Goal: Task Accomplishment & Management: Use online tool/utility

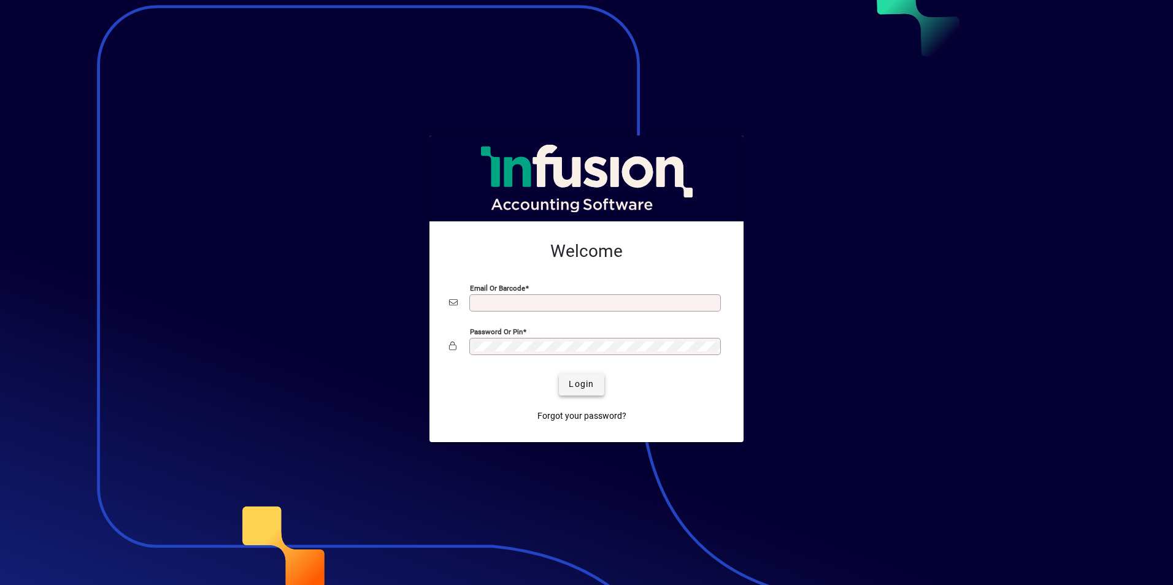
type input "**********"
click at [579, 390] on span "Login" at bounding box center [581, 384] width 25 height 13
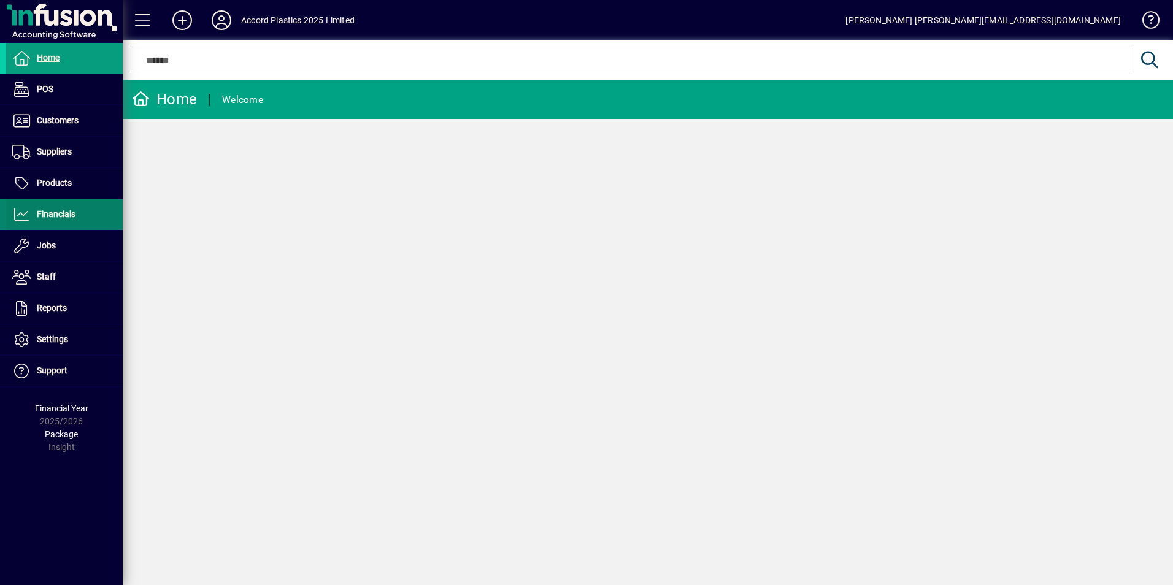
click at [47, 210] on span "Financials" at bounding box center [56, 214] width 39 height 10
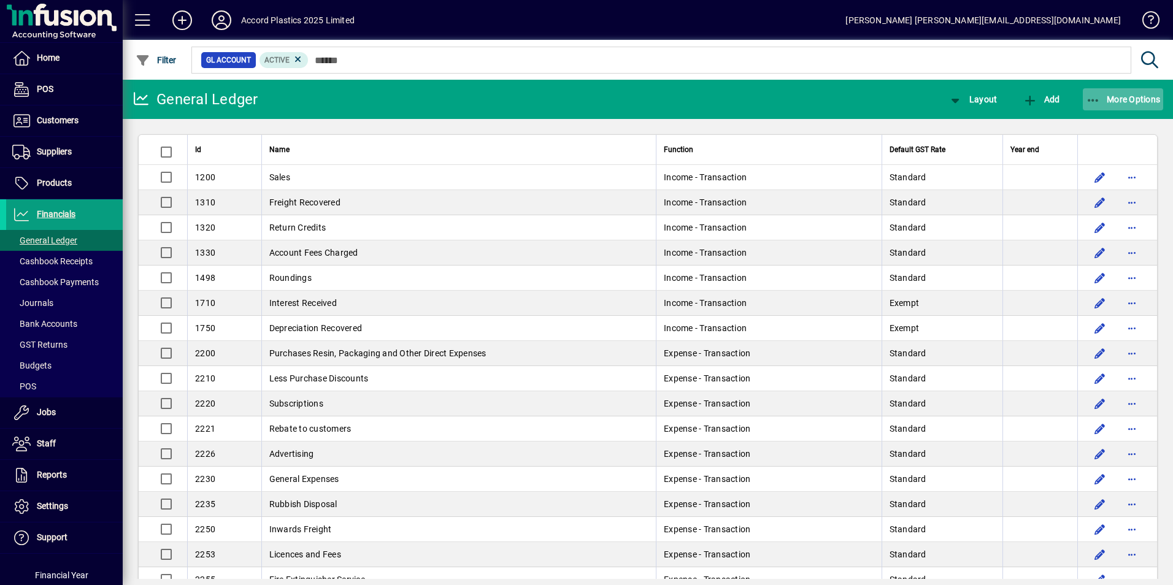
click at [1128, 93] on span "button" at bounding box center [1123, 99] width 81 height 29
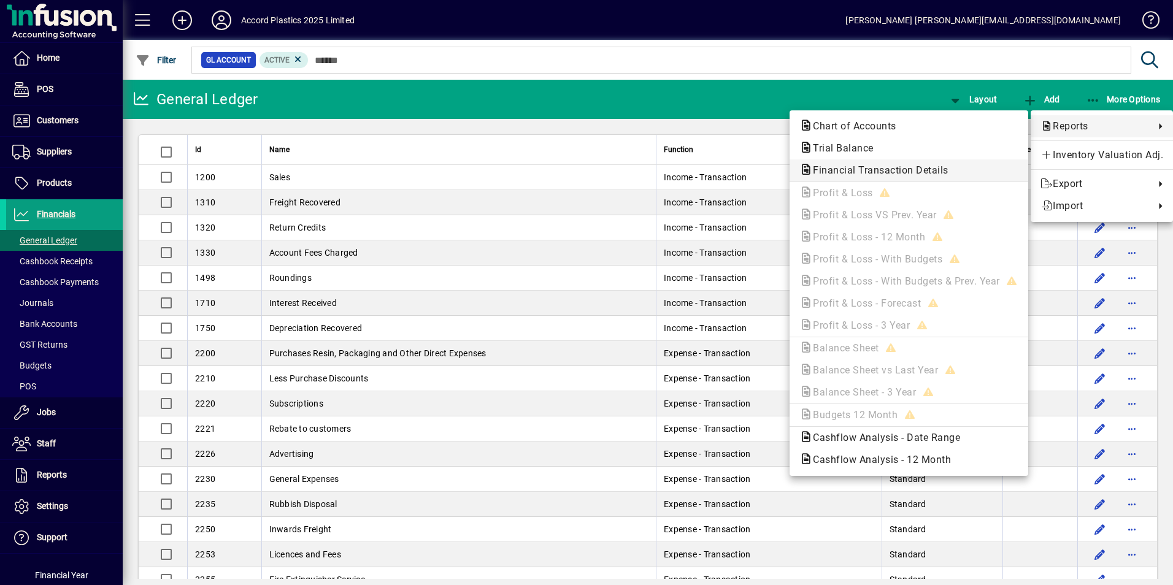
click at [836, 171] on span "Financial Transaction Details" at bounding box center [876, 170] width 155 height 12
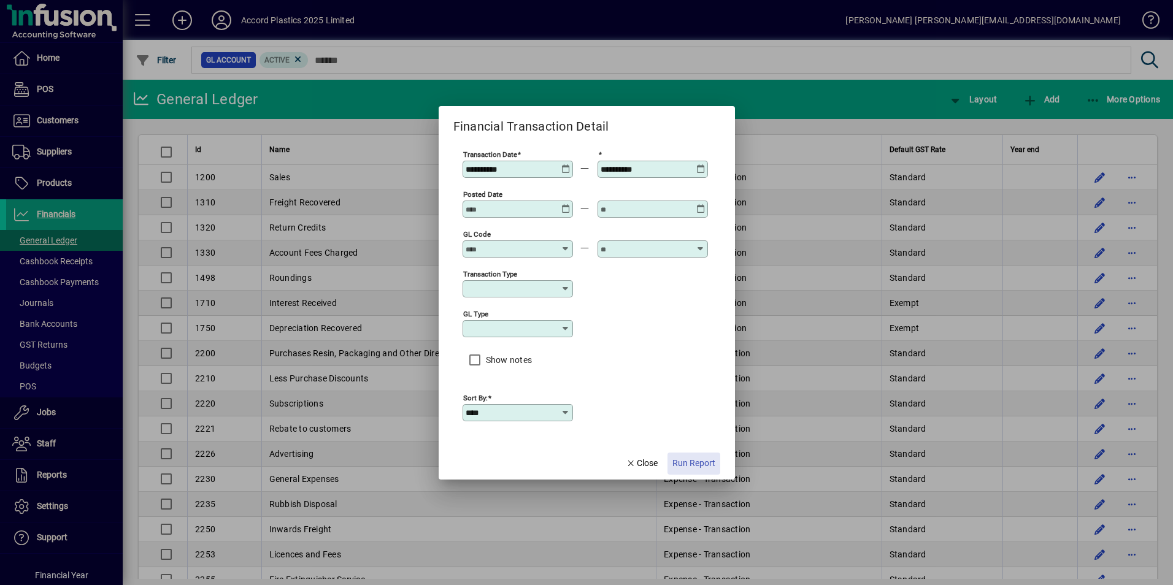
click at [693, 463] on span "Run Report" at bounding box center [693, 463] width 43 height 13
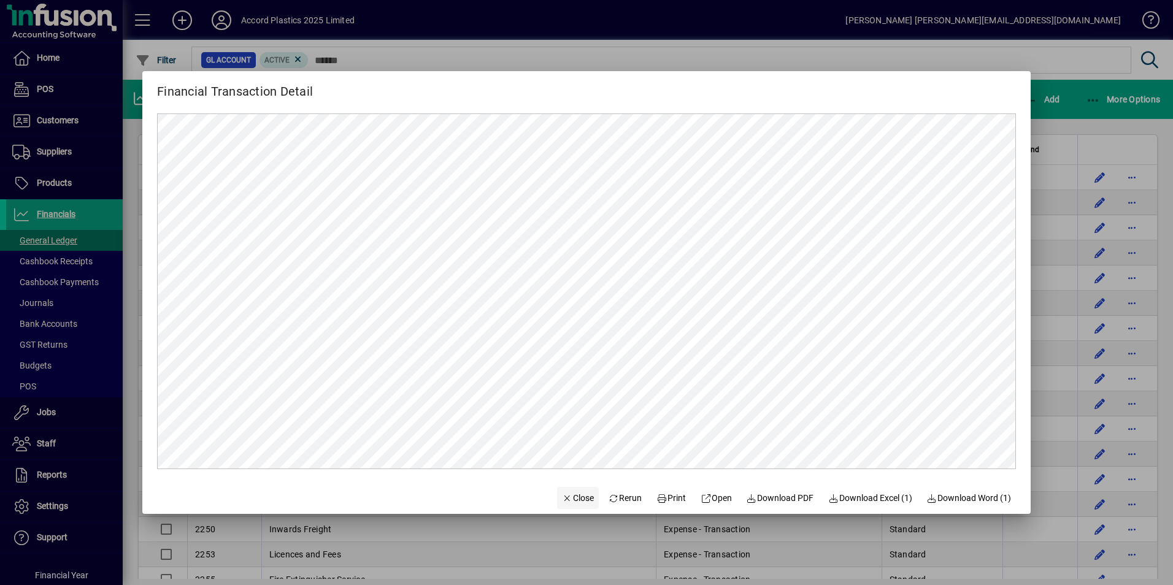
click at [569, 501] on span "Close" at bounding box center [578, 498] width 32 height 13
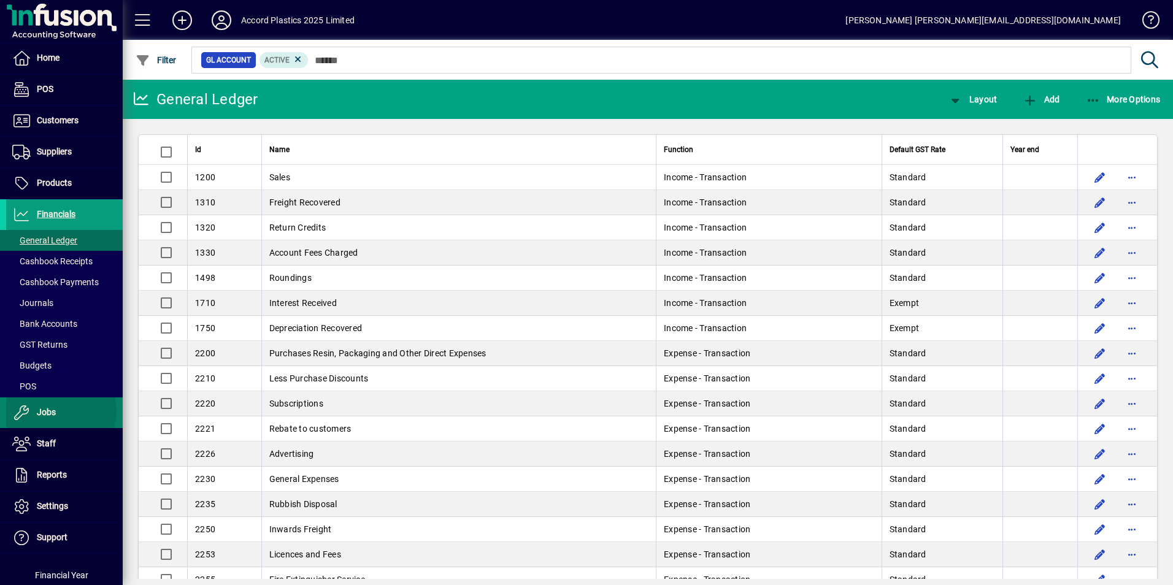
drag, startPoint x: 39, startPoint y: 394, endPoint x: 58, endPoint y: 410, distance: 24.8
click at [58, 410] on span at bounding box center [64, 412] width 117 height 29
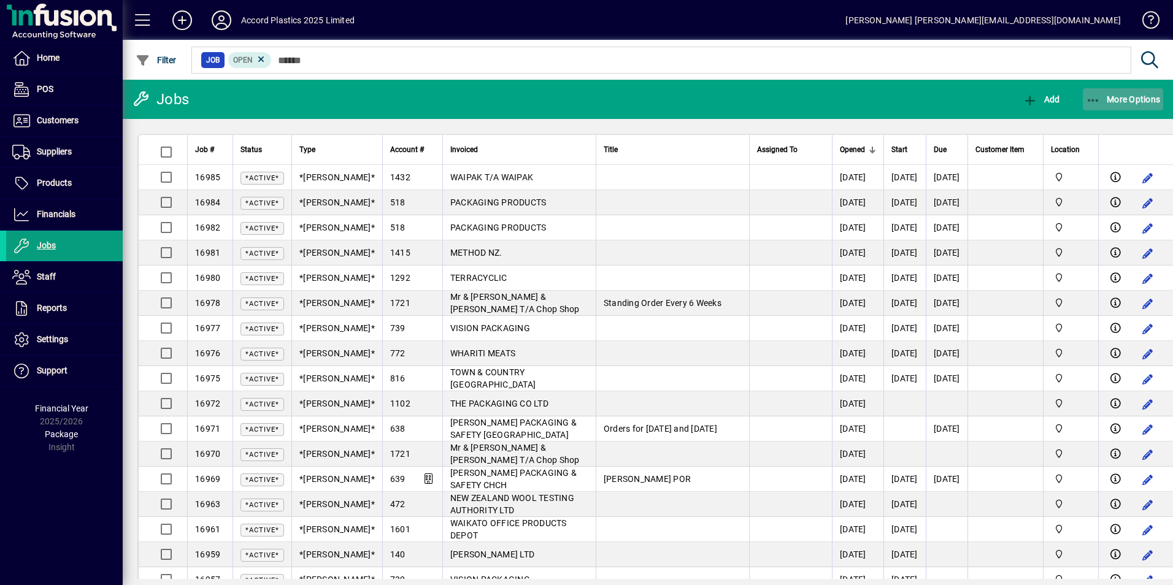
click at [1126, 102] on span "More Options" at bounding box center [1123, 99] width 75 height 10
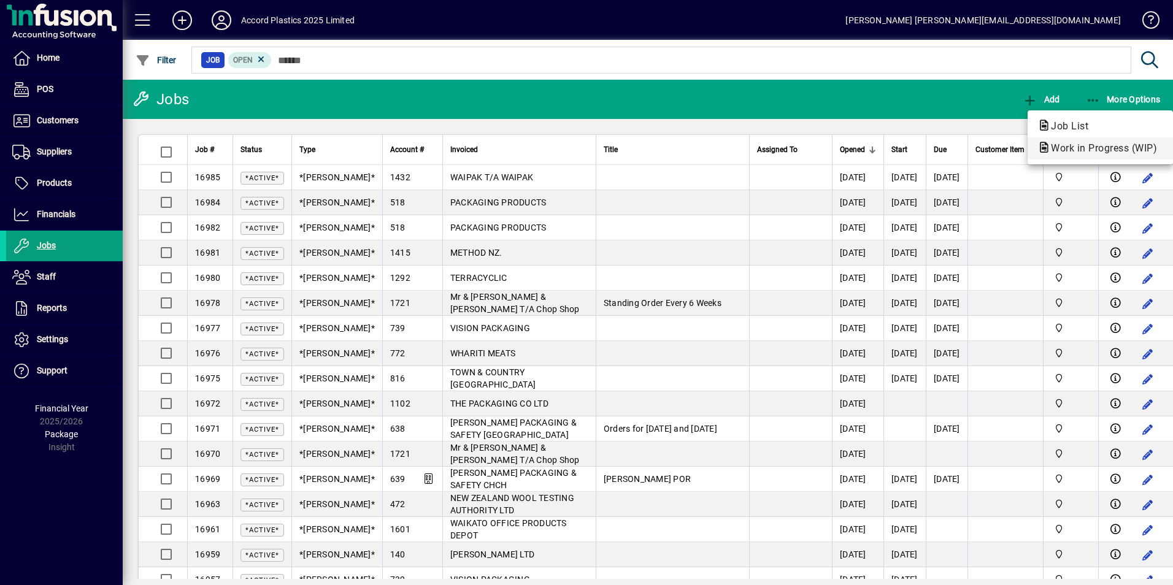
click at [1076, 145] on span "Work in Progress (WIP)" at bounding box center [1101, 148] width 126 height 12
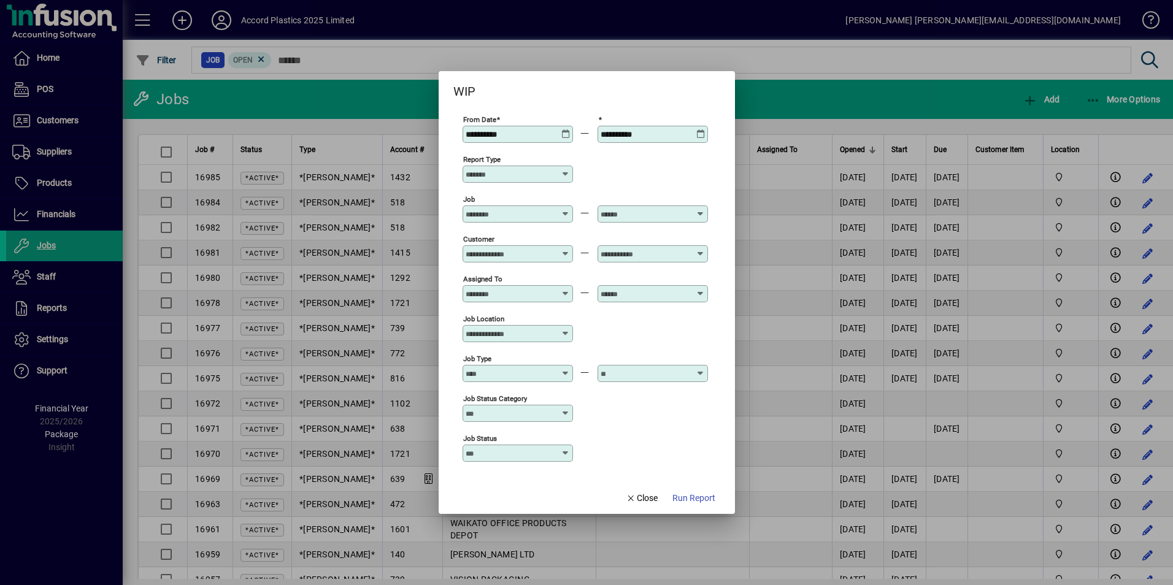
click at [703, 129] on icon at bounding box center [700, 129] width 9 height 0
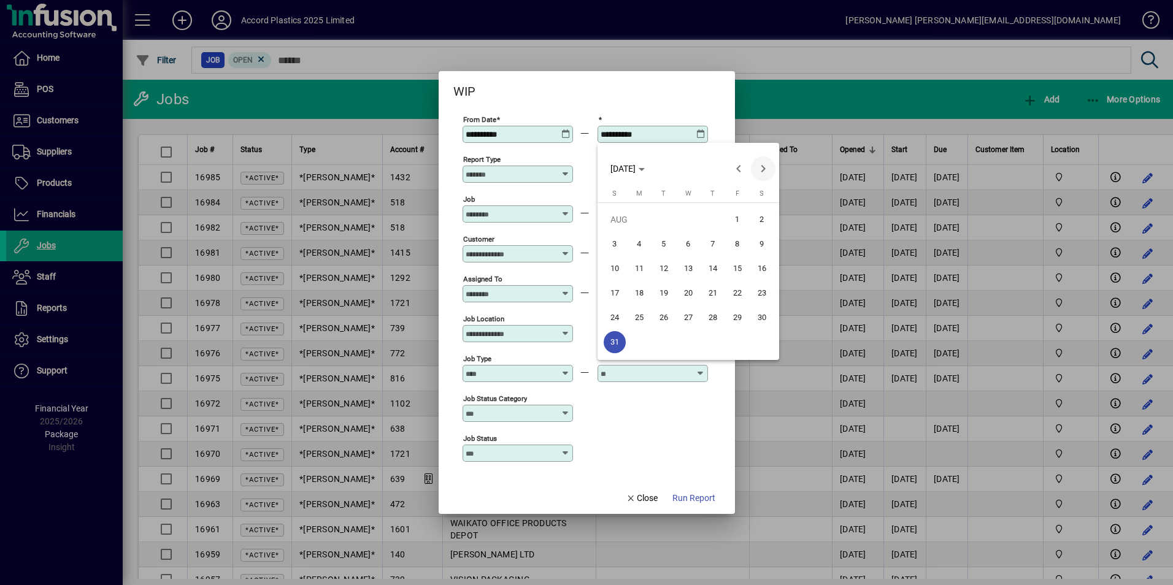
click at [763, 169] on span "Next month" at bounding box center [763, 168] width 25 height 25
click at [668, 338] on span "30" at bounding box center [664, 342] width 22 height 22
type input "**********"
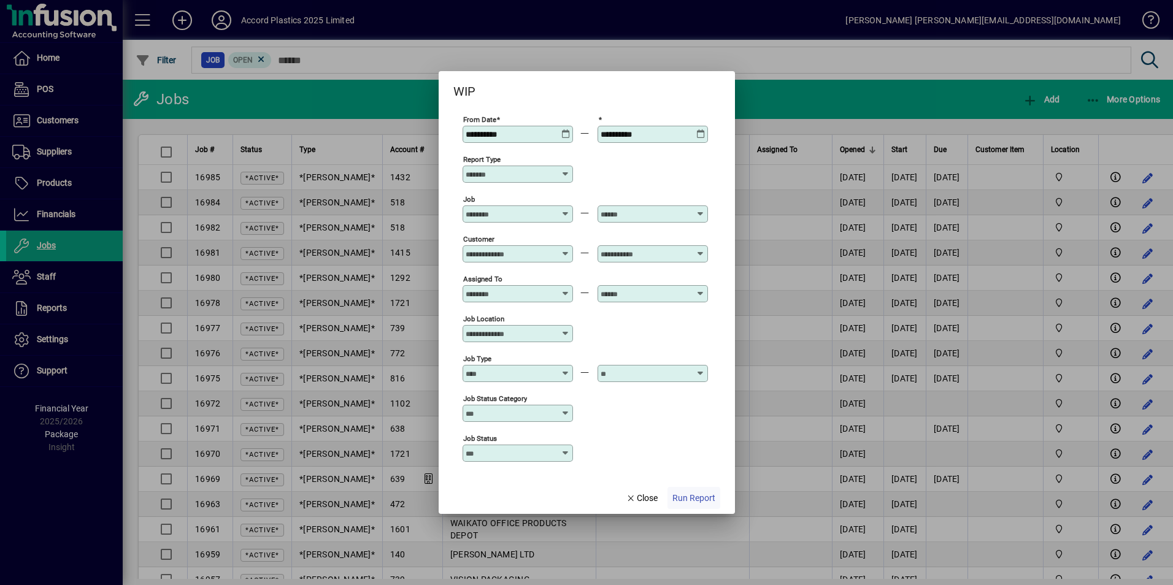
click at [685, 495] on span "Run Report" at bounding box center [693, 498] width 43 height 13
